Goal: Find specific page/section: Find specific page/section

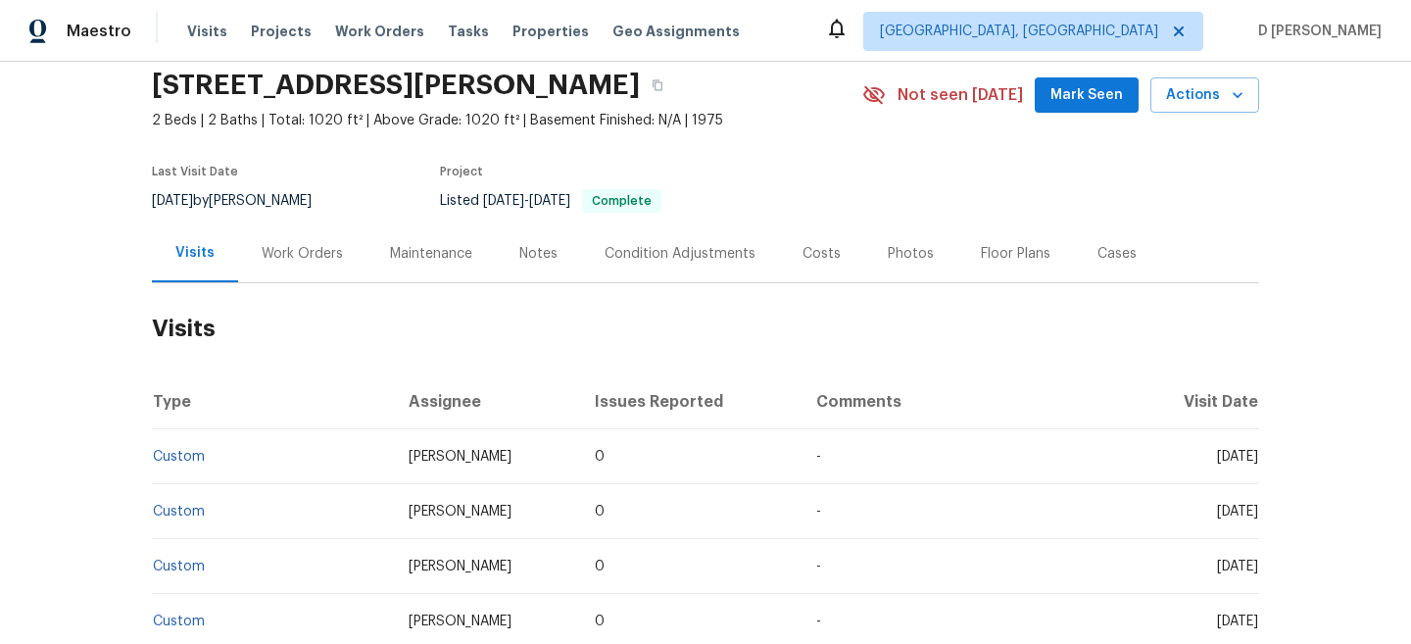
scroll to position [77, 0]
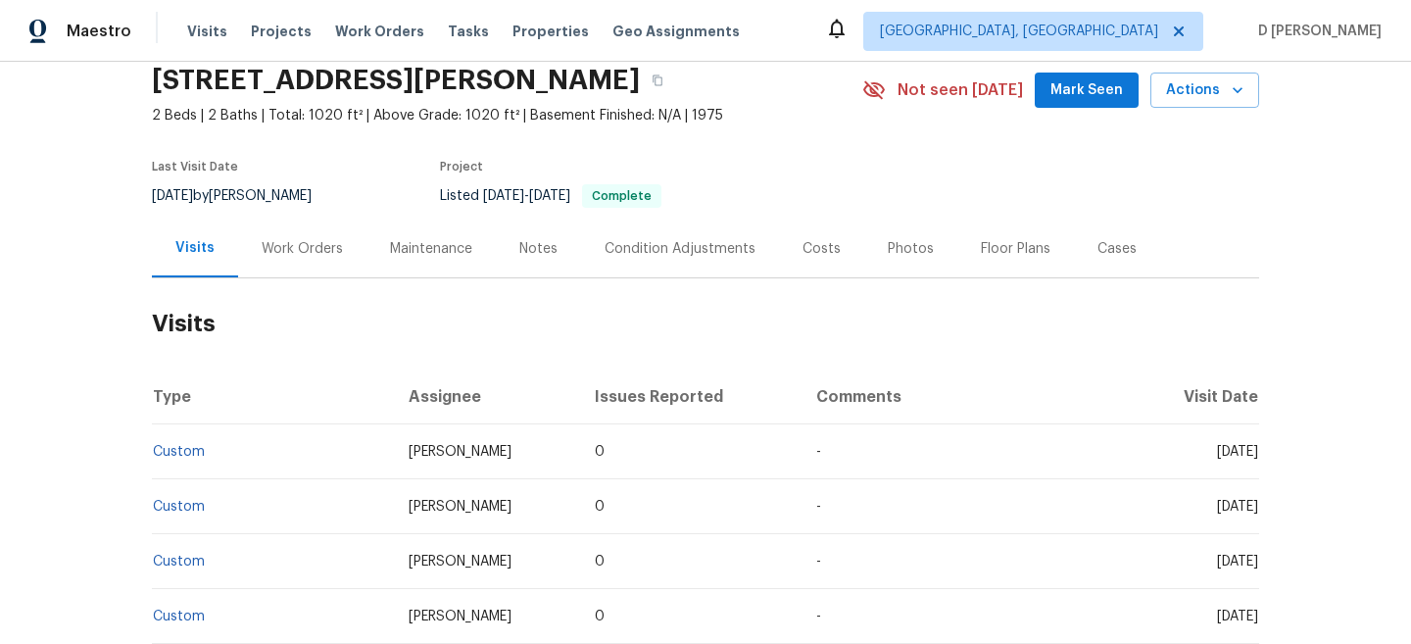
click at [275, 243] on div "Work Orders" at bounding box center [302, 249] width 81 height 20
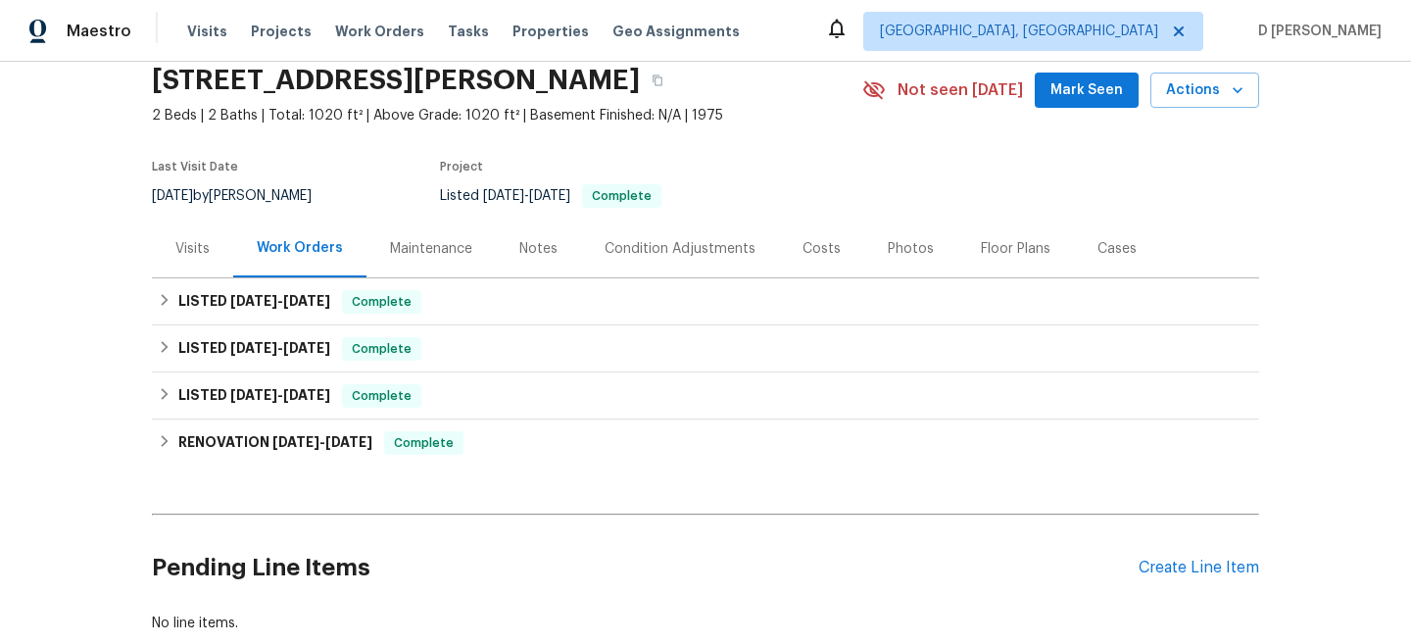
click at [205, 247] on div "Visits" at bounding box center [192, 249] width 34 height 20
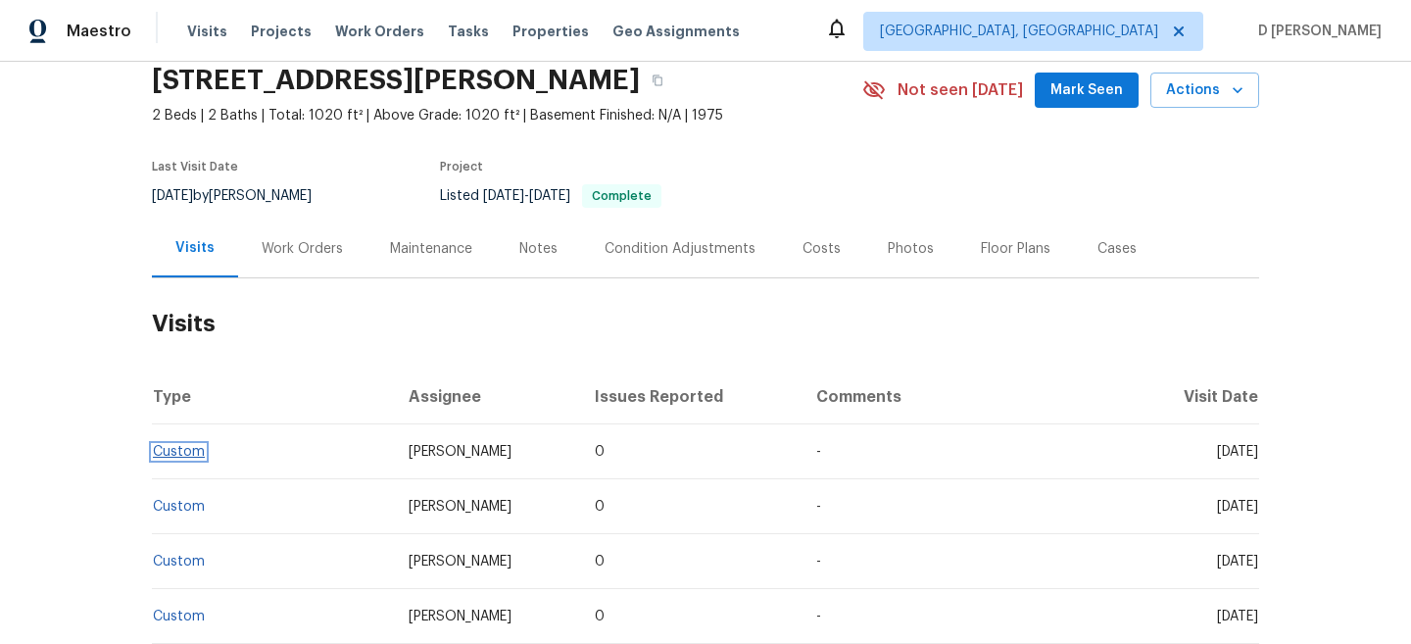
click at [184, 454] on link "Custom" at bounding box center [179, 452] width 52 height 14
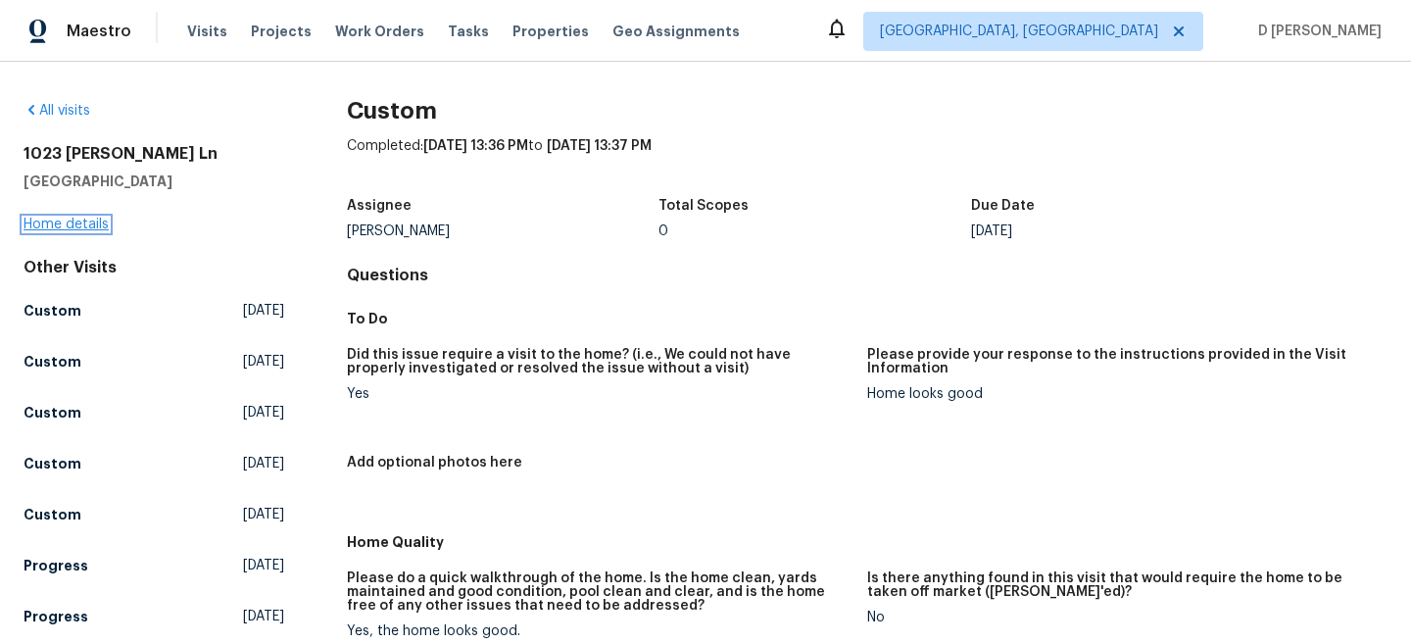
click at [100, 224] on link "Home details" at bounding box center [66, 225] width 85 height 14
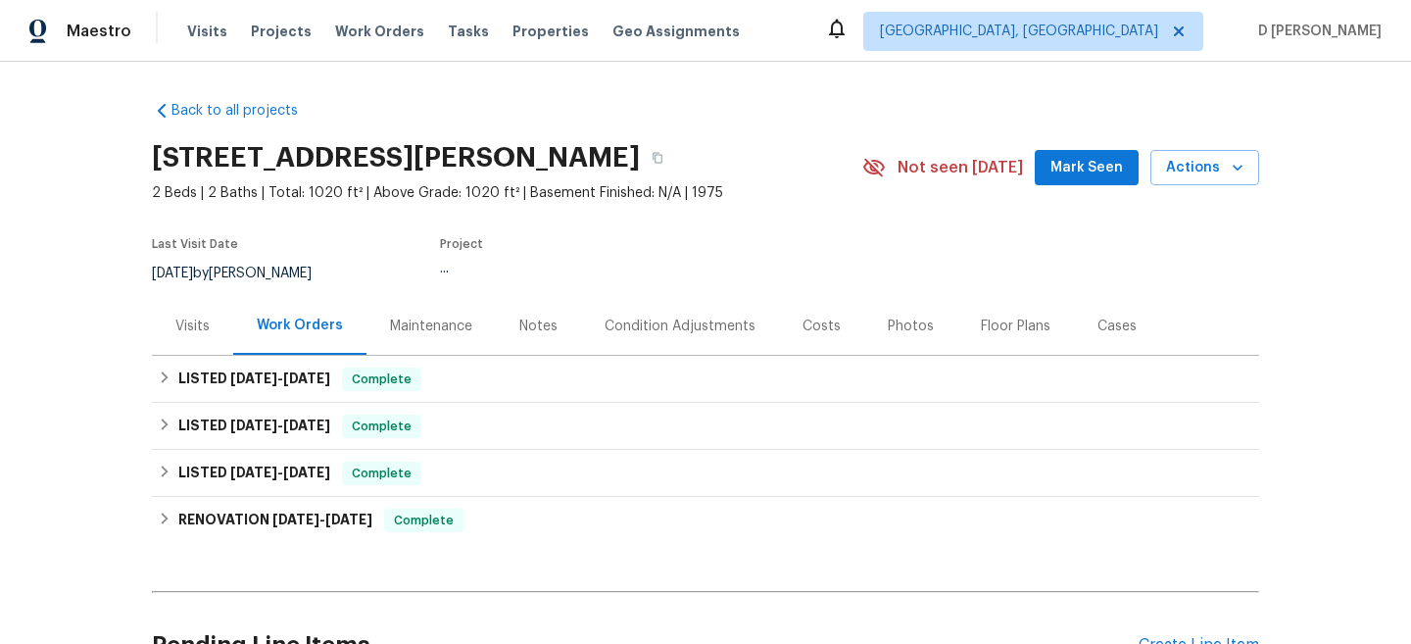
click at [189, 332] on div "Visits" at bounding box center [192, 327] width 34 height 20
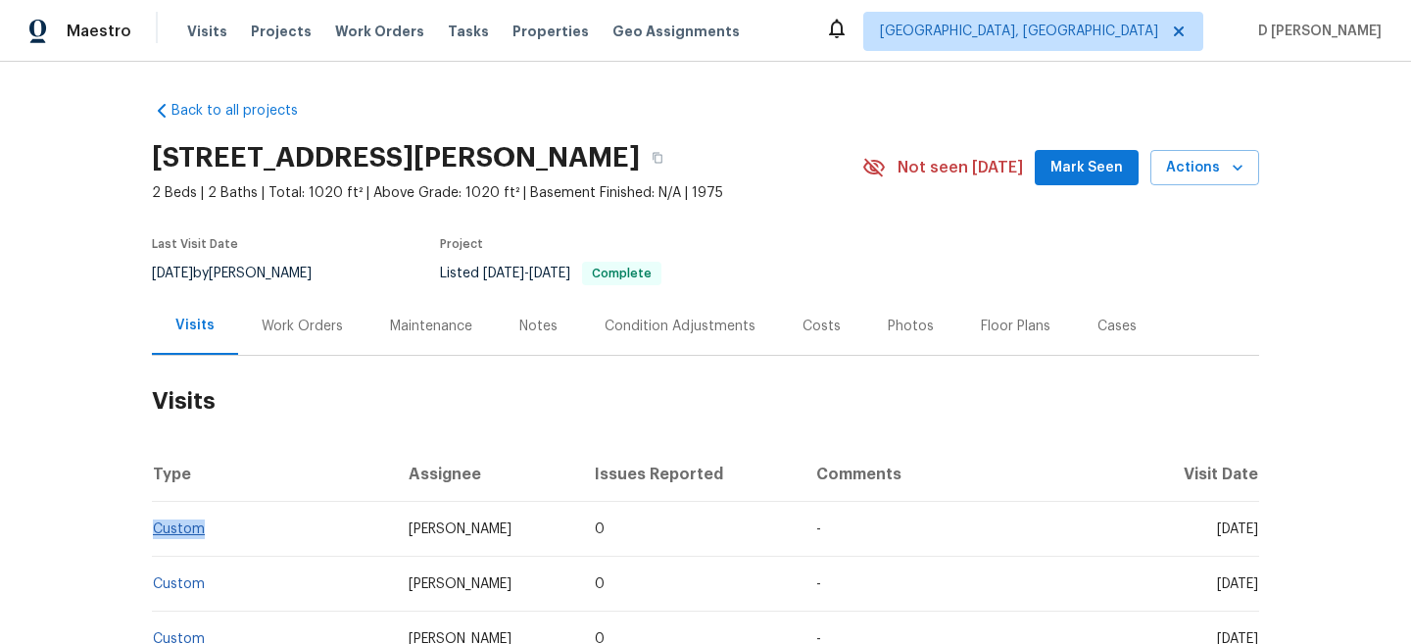
drag, startPoint x: 211, startPoint y: 527, endPoint x: 155, endPoint y: 521, distance: 56.2
click at [155, 521] on td "Custom" at bounding box center [272, 529] width 241 height 55
copy link "Custom"
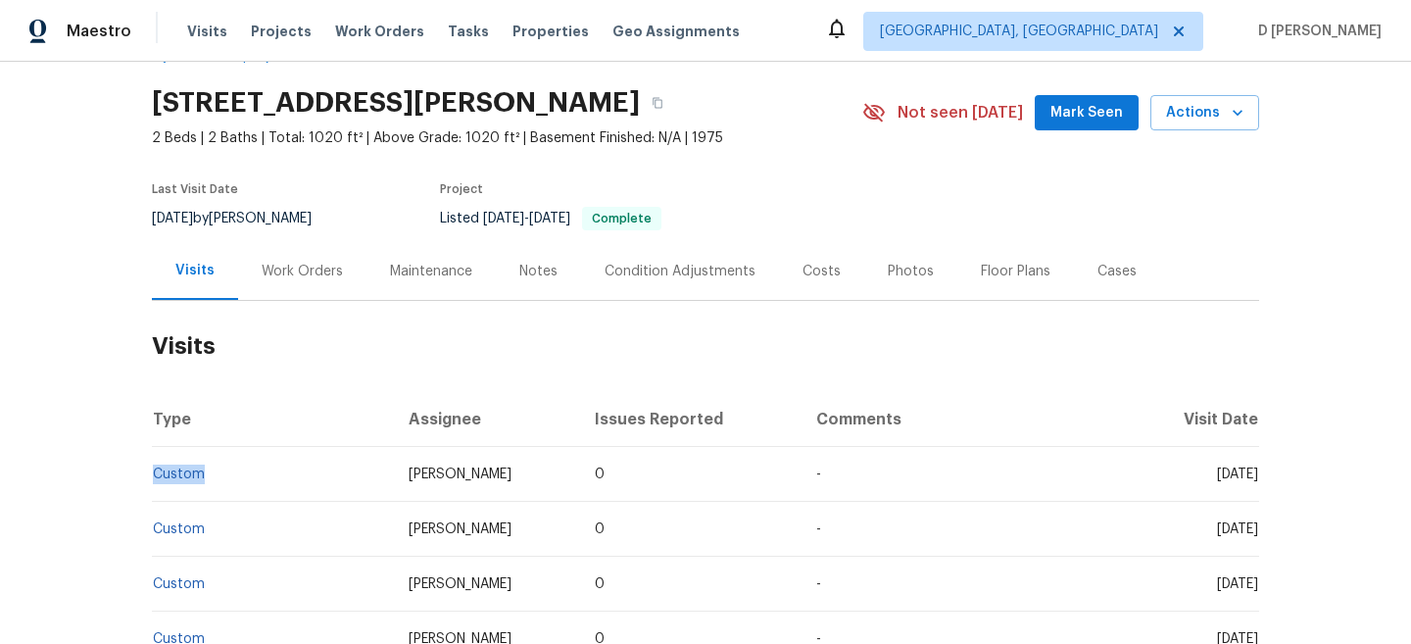
drag, startPoint x: 1177, startPoint y: 474, endPoint x: 1219, endPoint y: 471, distance: 42.2
click at [1219, 471] on span "[DATE]" at bounding box center [1237, 474] width 41 height 14
copy span "[DATE]"
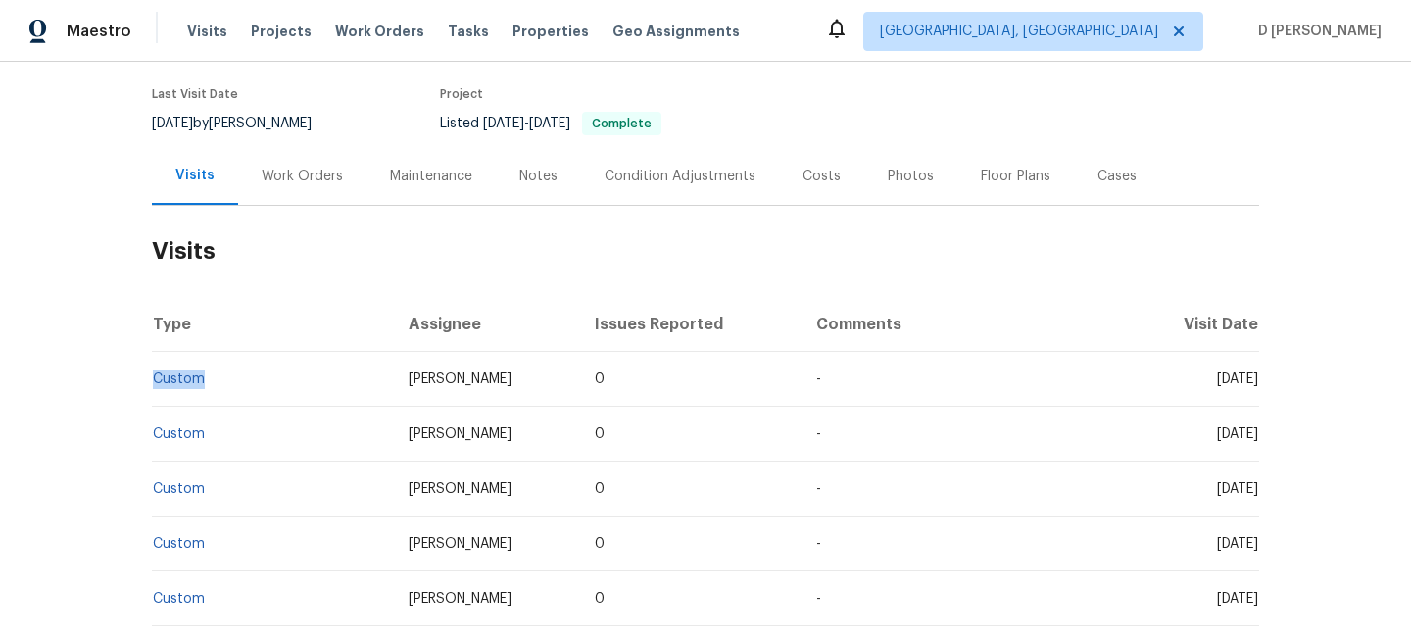
scroll to position [153, 0]
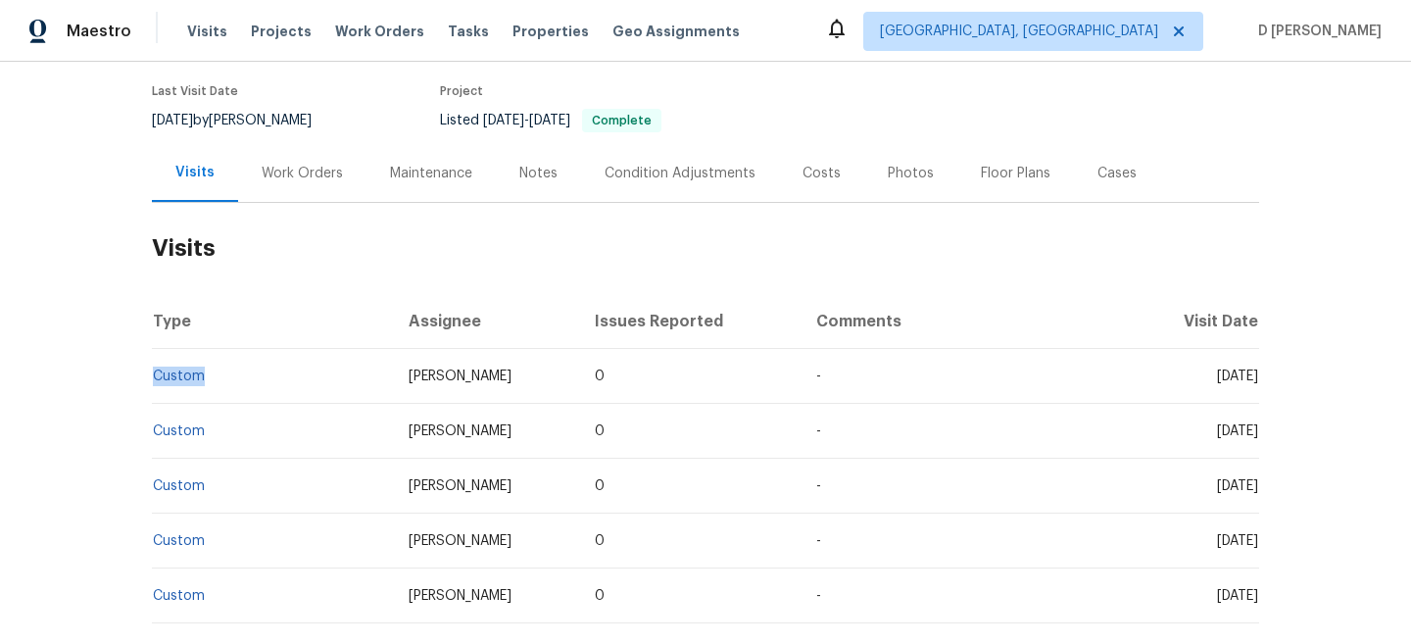
drag, startPoint x: 216, startPoint y: 375, endPoint x: 157, endPoint y: 368, distance: 59.2
click at [157, 368] on td "Custom" at bounding box center [272, 376] width 241 height 55
copy link "Custom"
